Goal: Task Accomplishment & Management: Use online tool/utility

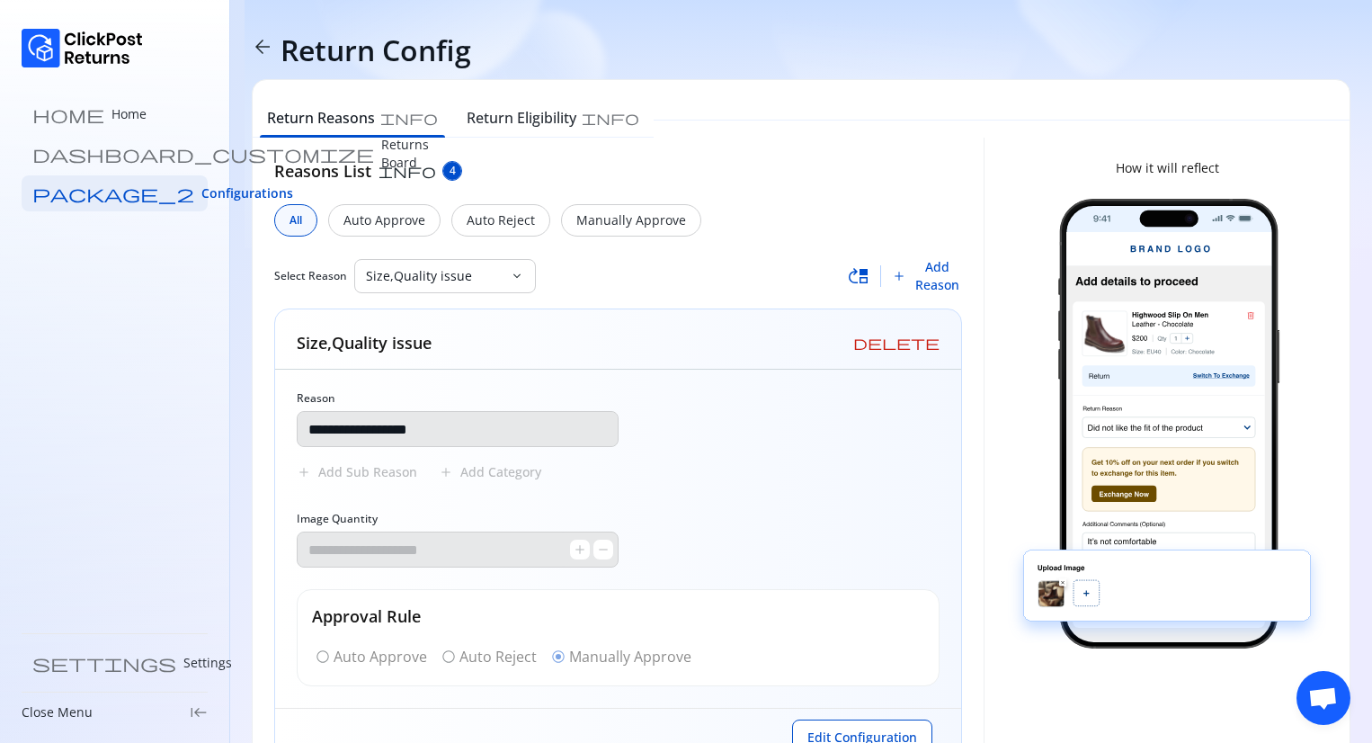
scroll to position [67, 0]
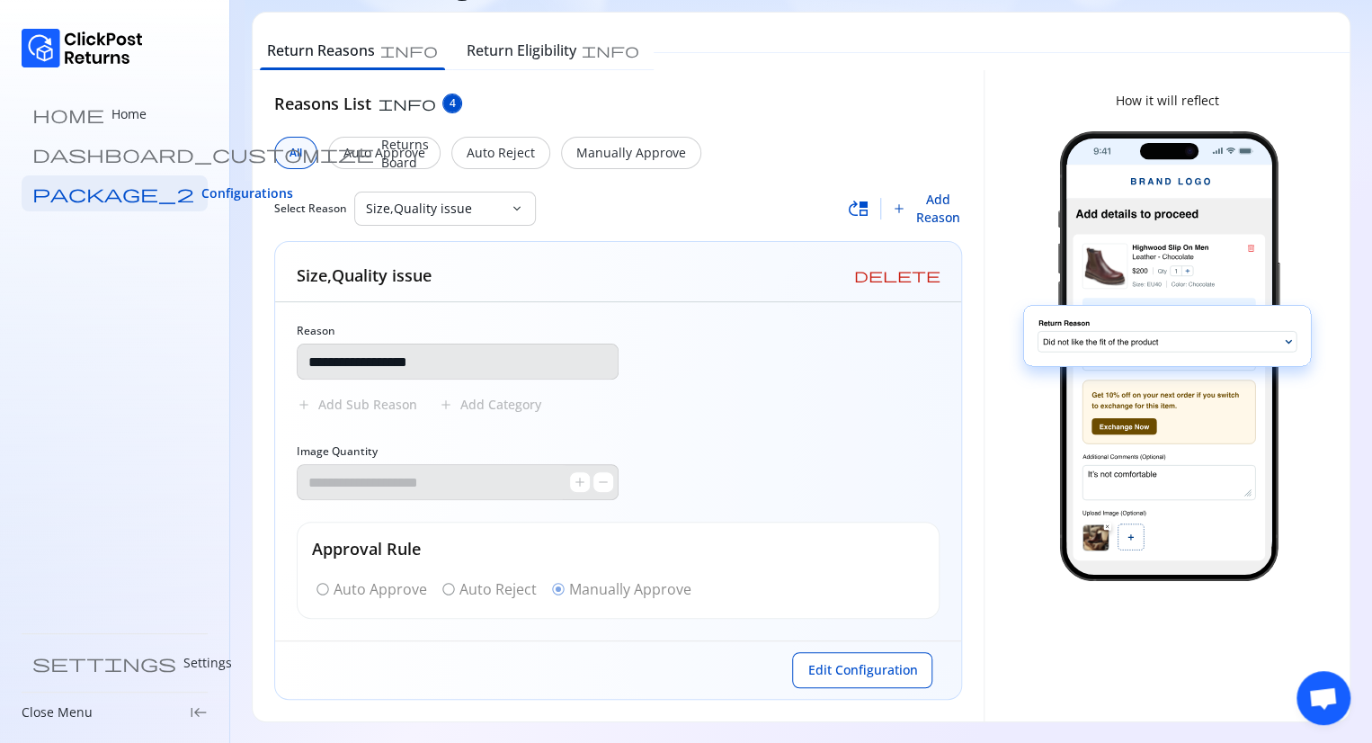
click at [947, 213] on span "Add Reason" at bounding box center [937, 209] width 49 height 36
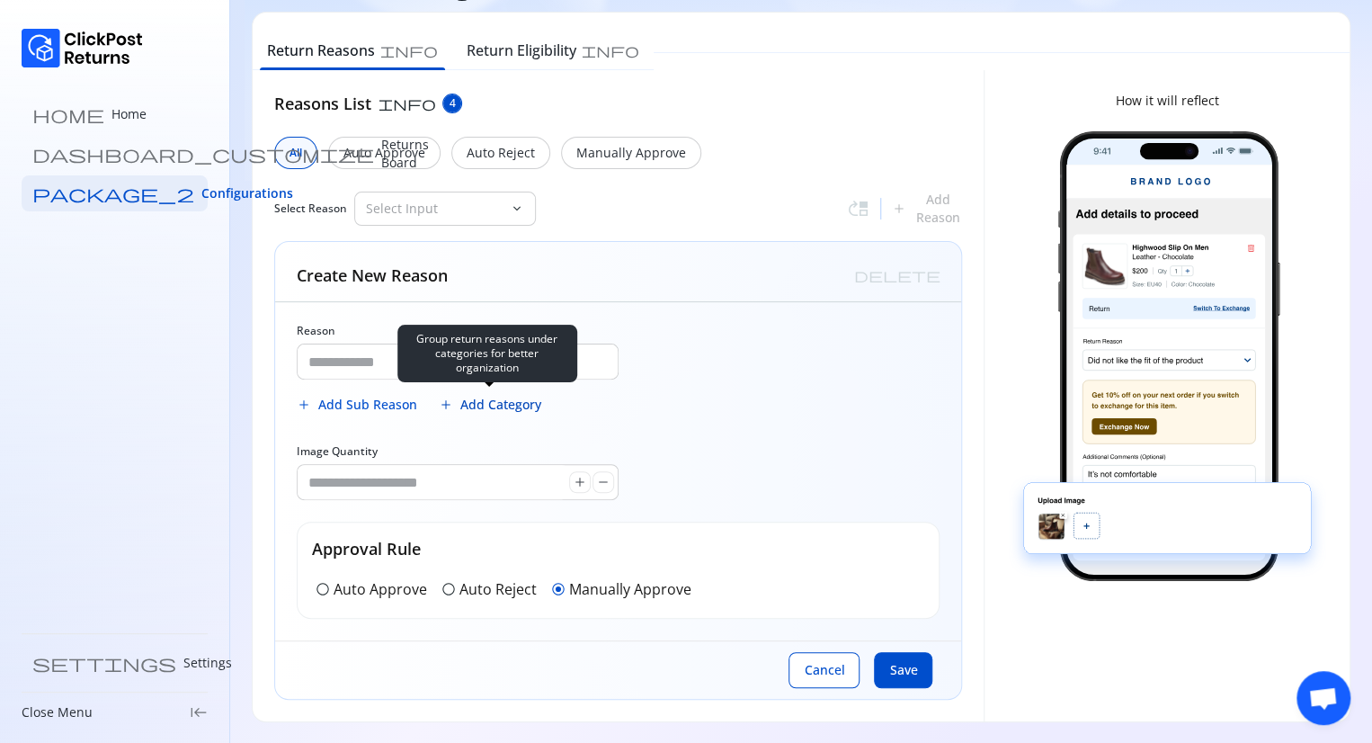
click at [512, 400] on span "Add Category" at bounding box center [500, 405] width 81 height 18
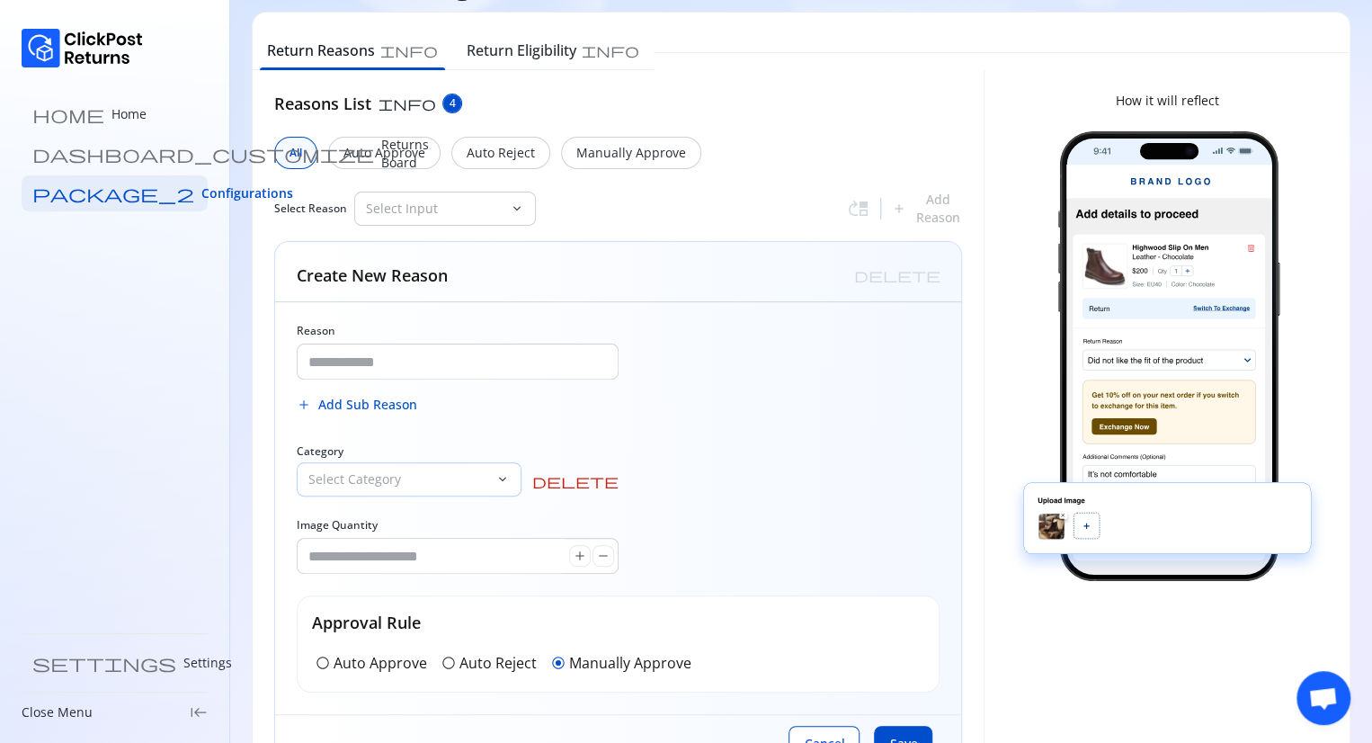
click at [398, 486] on p "Select Category" at bounding box center [398, 479] width 180 height 18
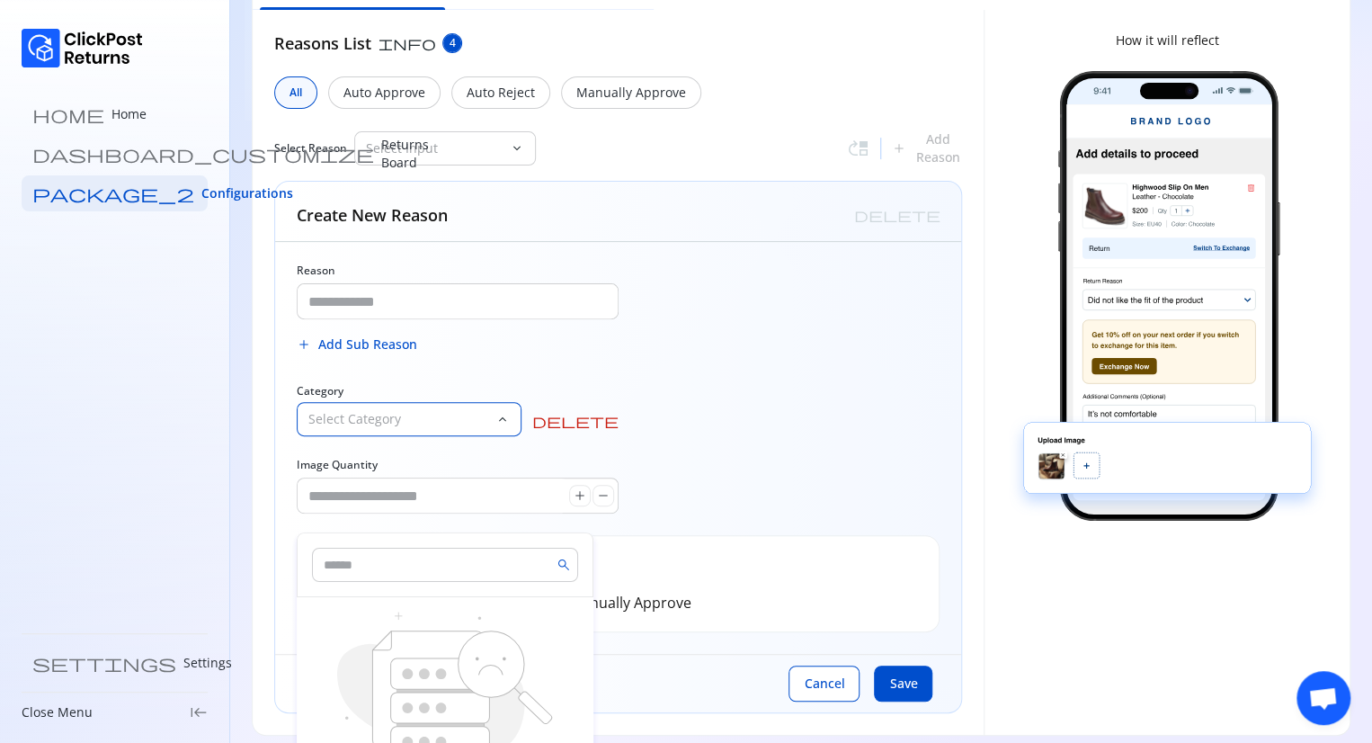
scroll to position [0, 0]
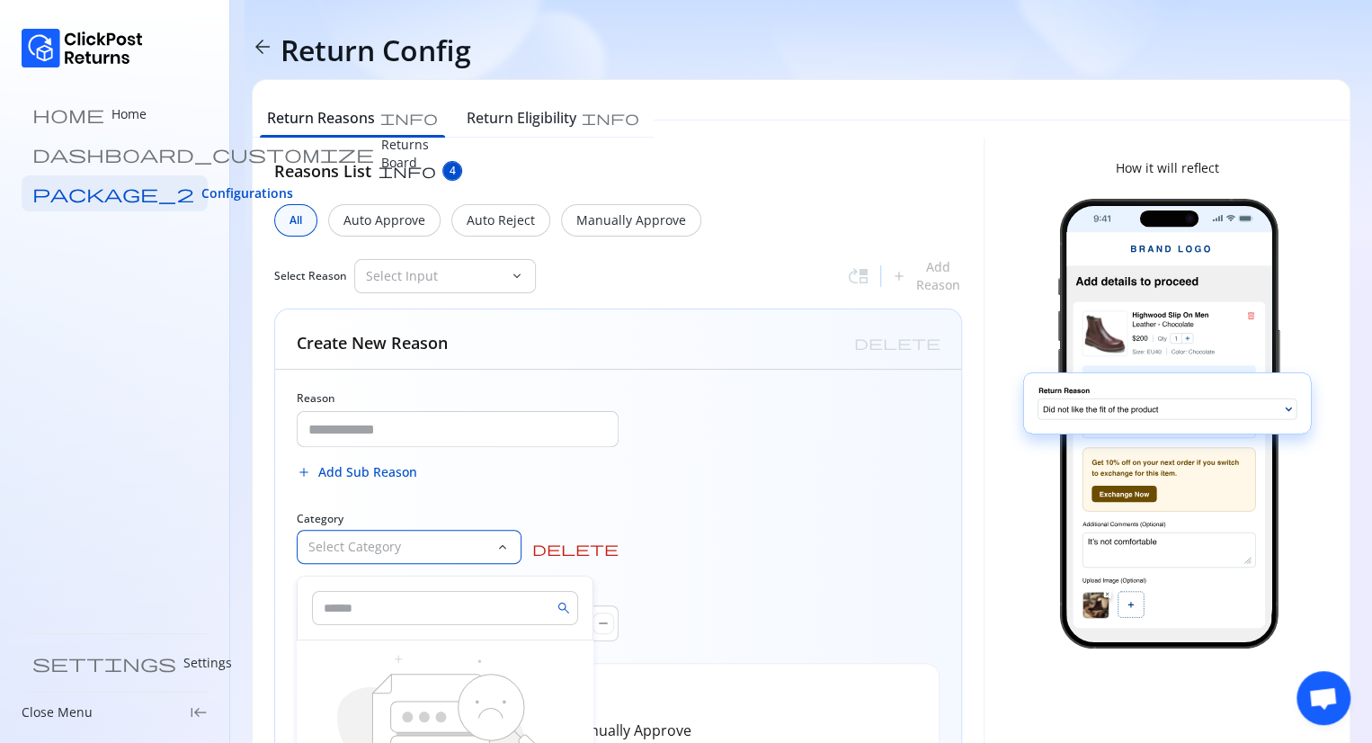
click at [367, 550] on p "Select Category" at bounding box center [398, 547] width 180 height 18
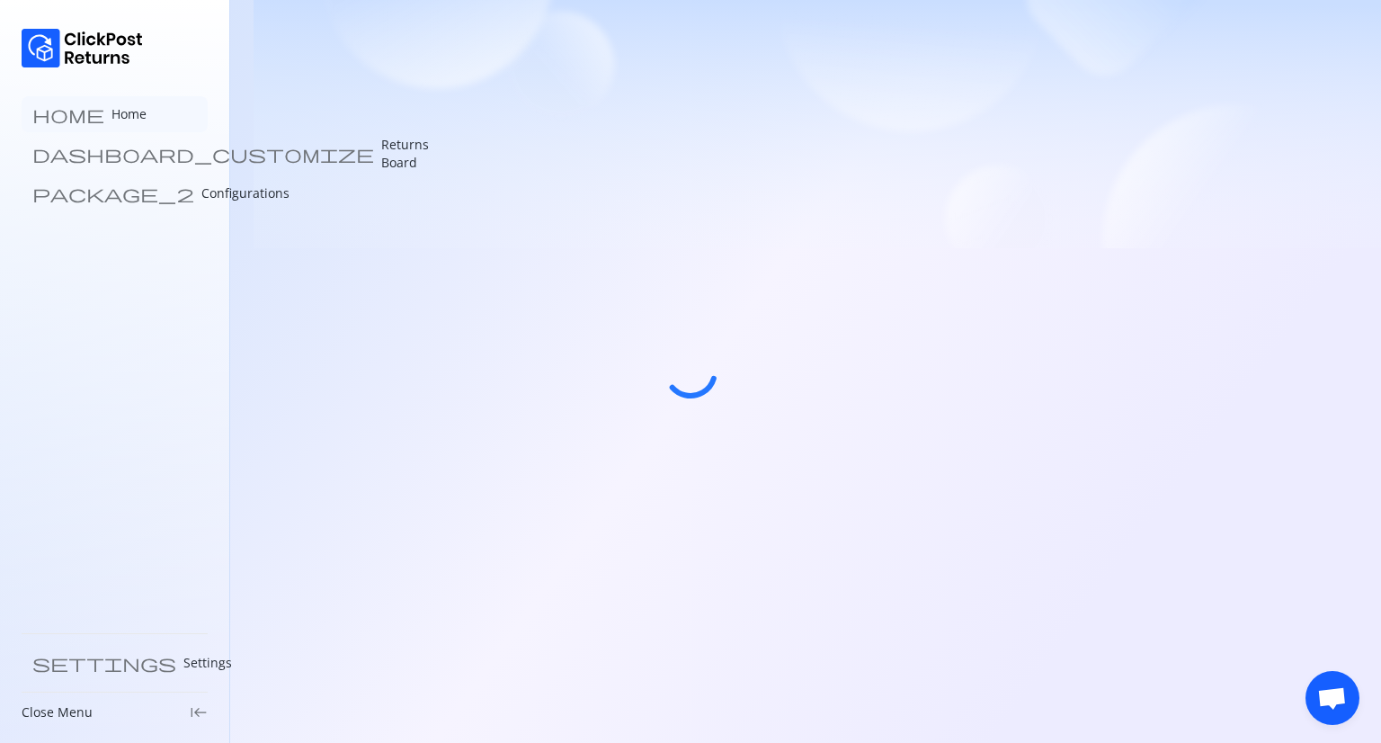
click at [102, 112] on link "home Home" at bounding box center [115, 114] width 186 height 36
